Goal: Check status: Check status

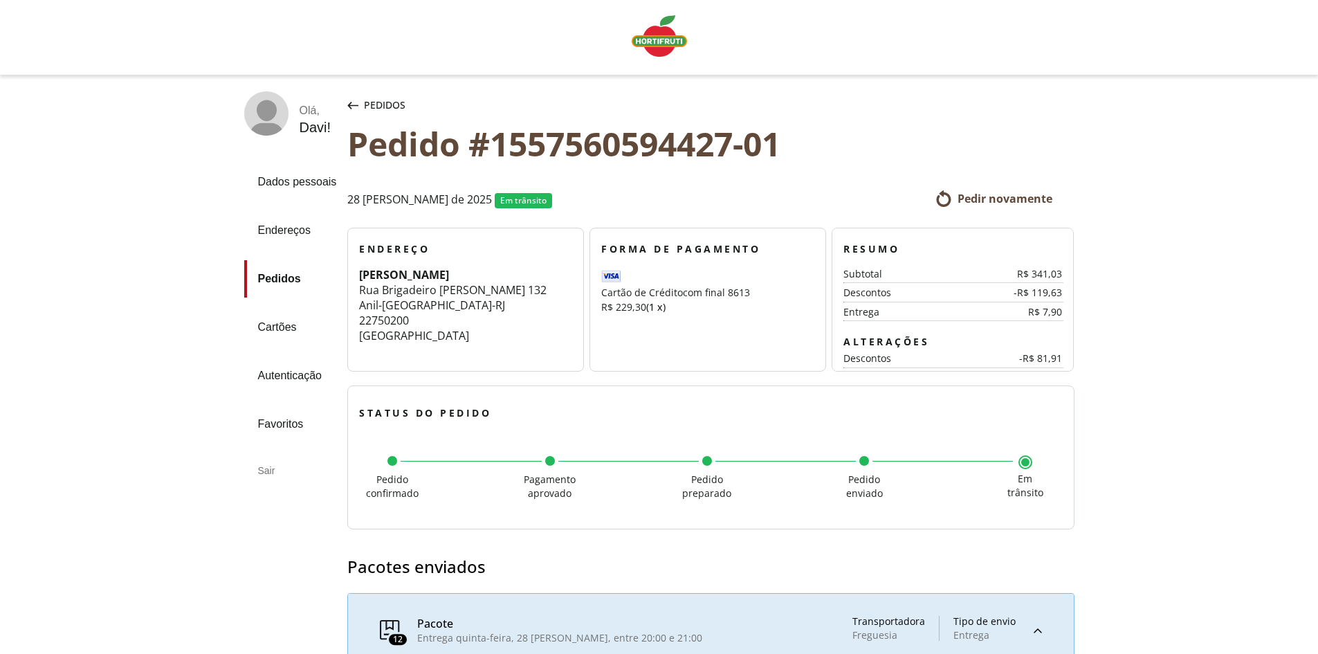
click at [665, 37] on img "Linha de sessão" at bounding box center [659, 36] width 55 height 42
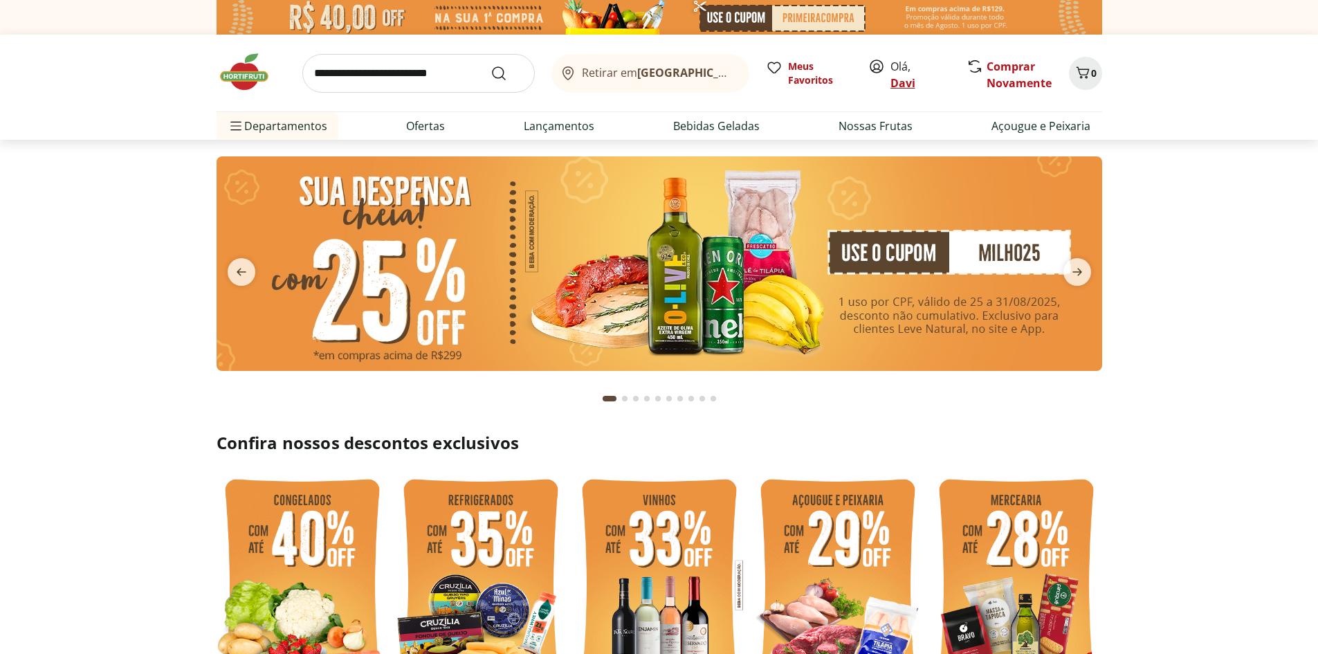
click at [912, 87] on link "Davi" at bounding box center [903, 82] width 25 height 15
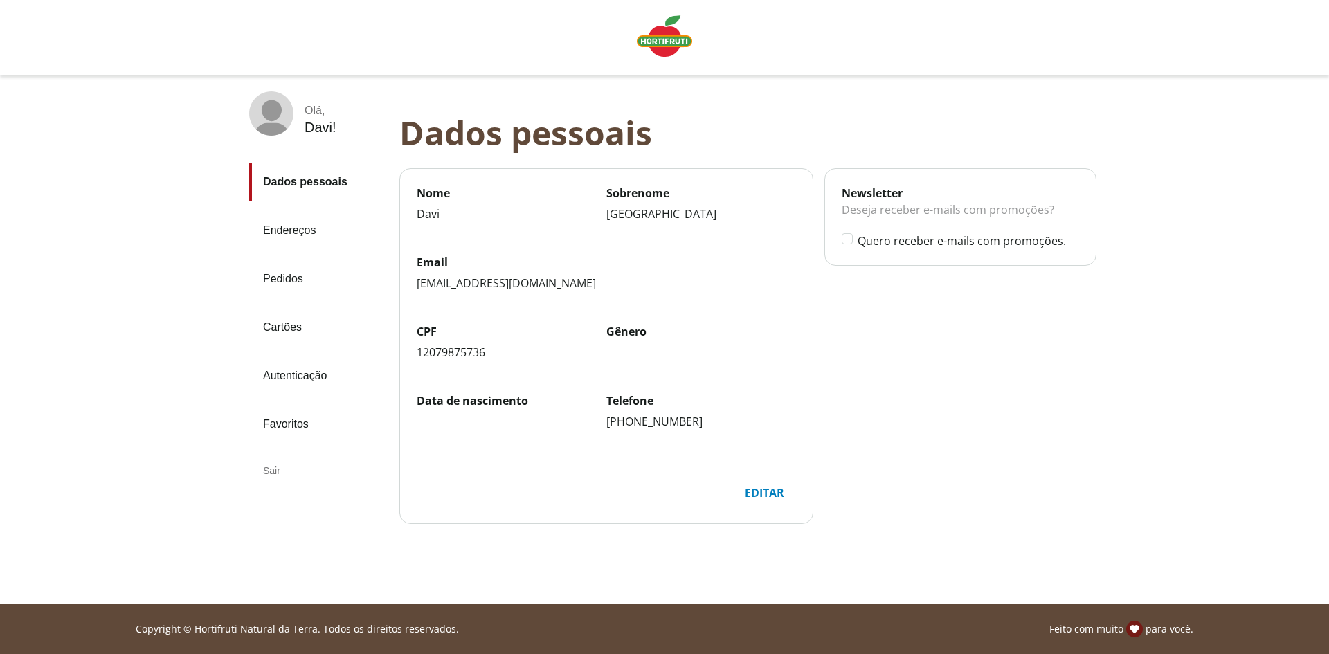
click at [293, 274] on link "Pedidos" at bounding box center [318, 278] width 139 height 37
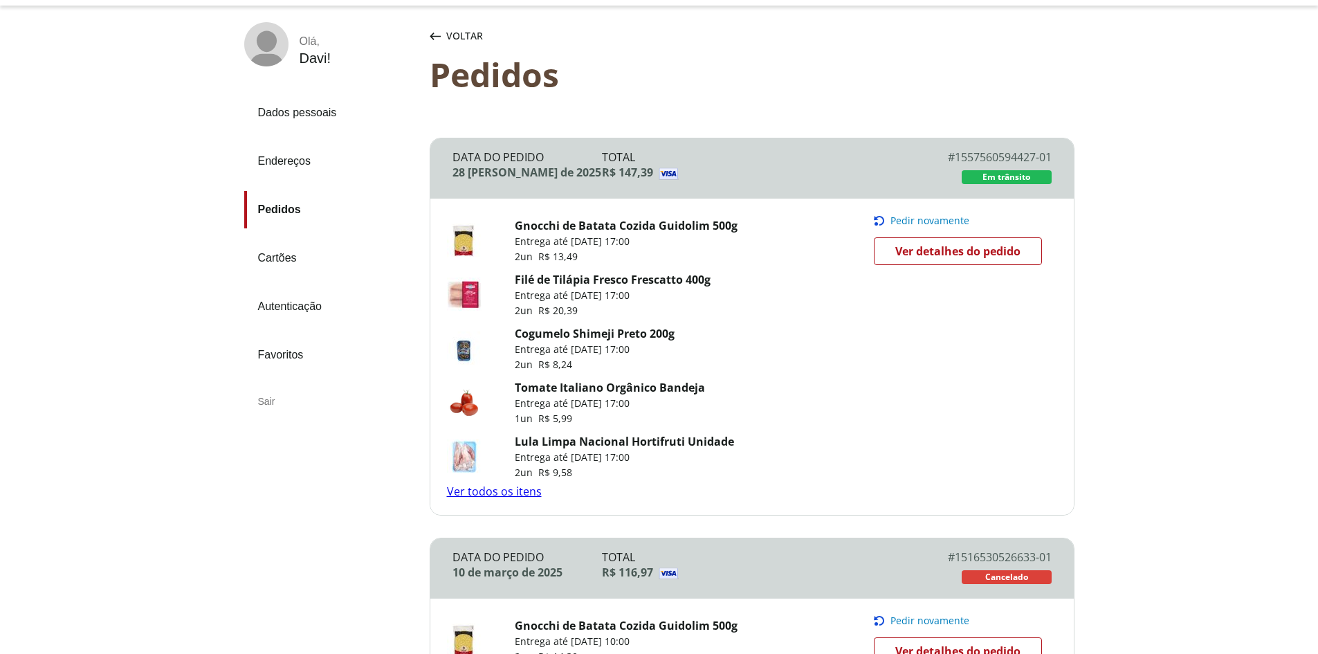
scroll to position [138, 0]
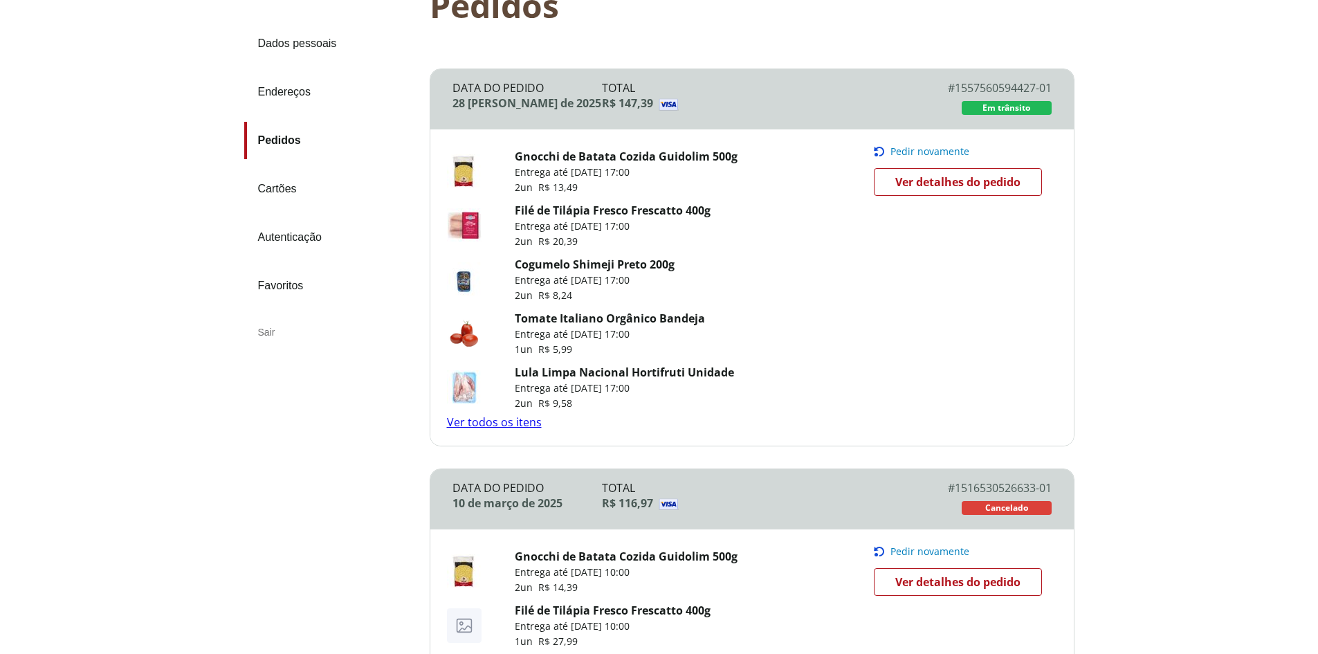
click at [518, 420] on link "Ver todos os itens" at bounding box center [494, 422] width 95 height 15
